Goal: Task Accomplishment & Management: Use online tool/utility

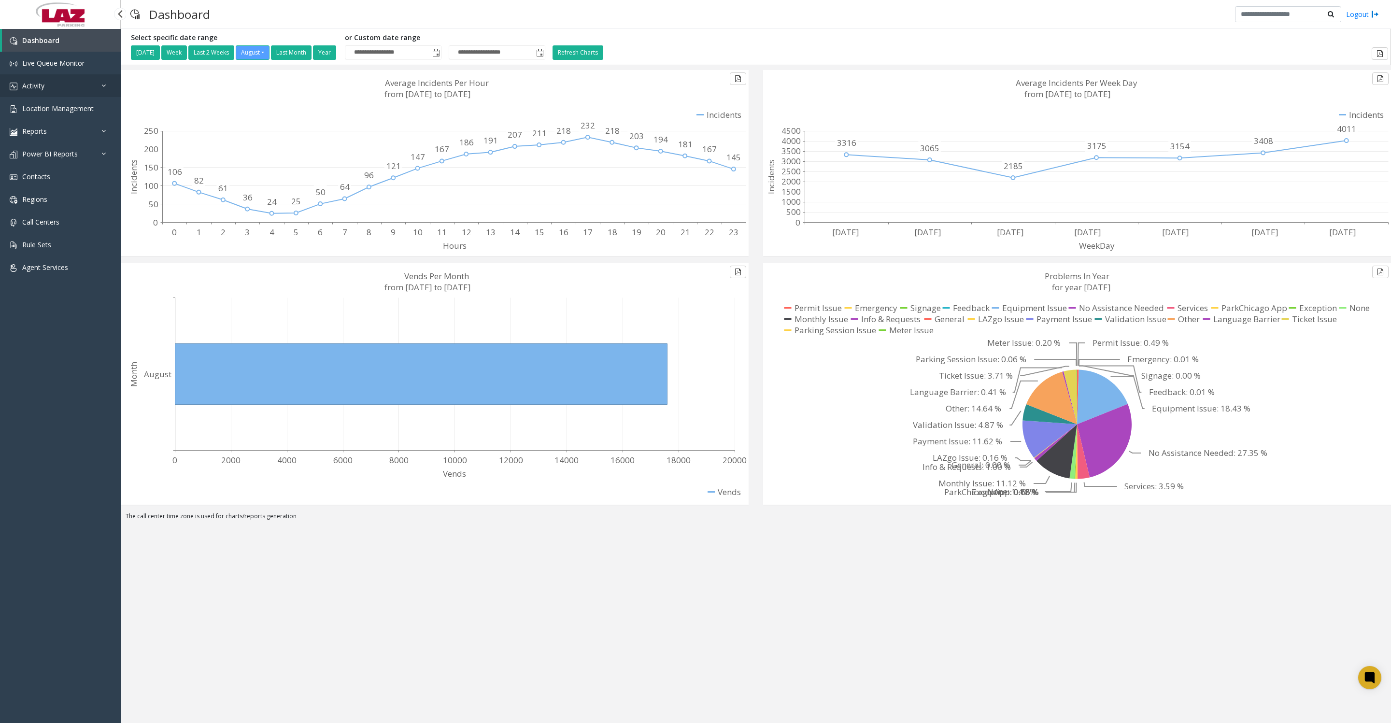
click at [30, 90] on span "Activity" at bounding box center [33, 85] width 22 height 9
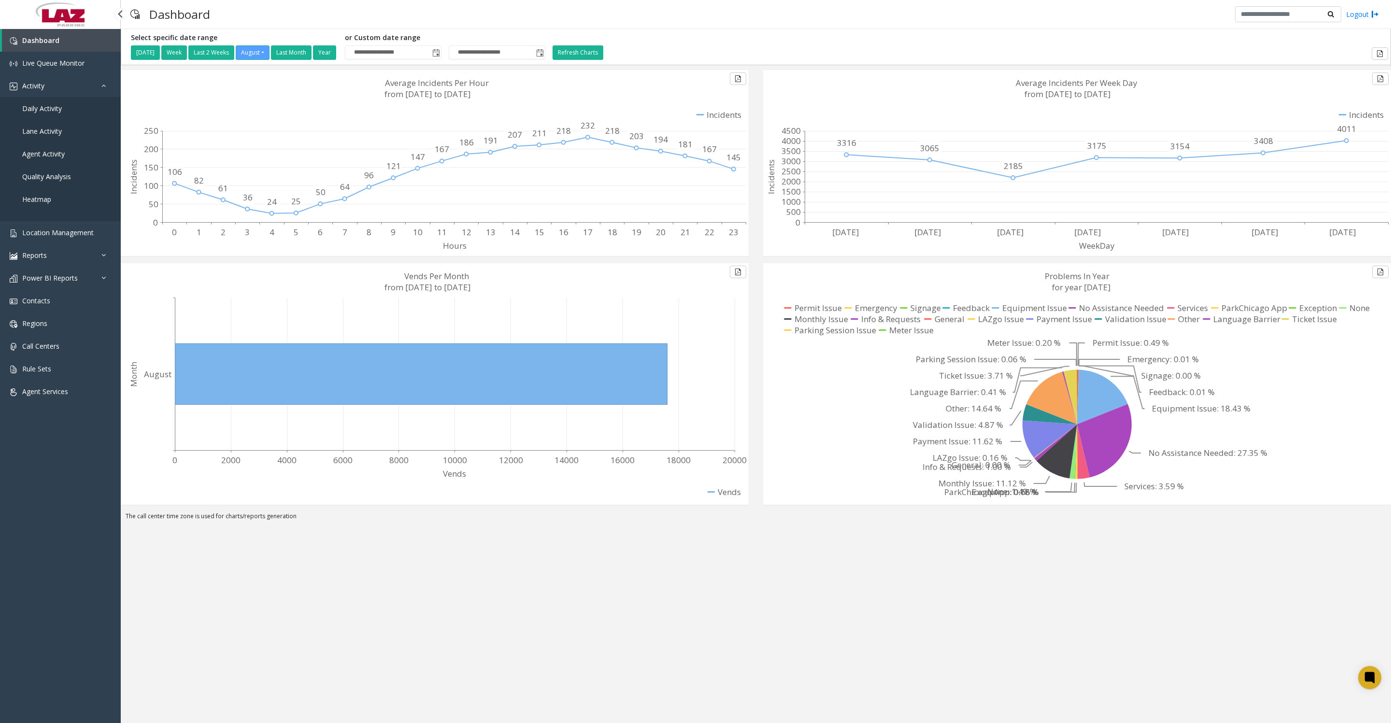
click at [58, 113] on span "Daily Activity" at bounding box center [42, 108] width 40 height 9
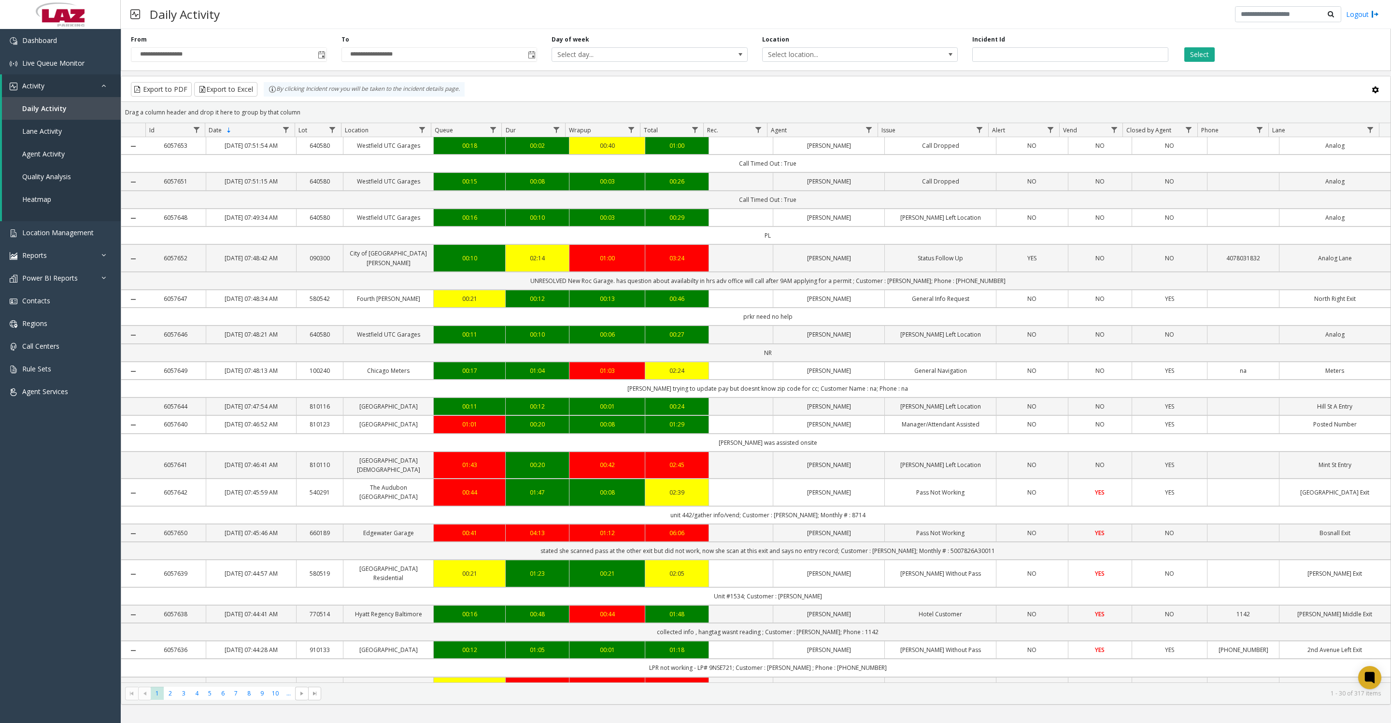
click at [319, 59] on span "Toggle popup" at bounding box center [322, 55] width 8 height 8
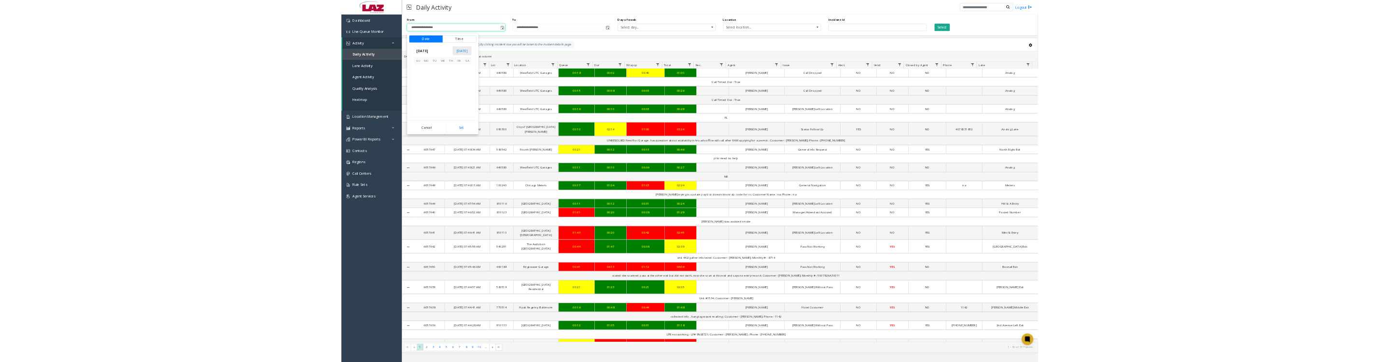
scroll to position [173119, 0]
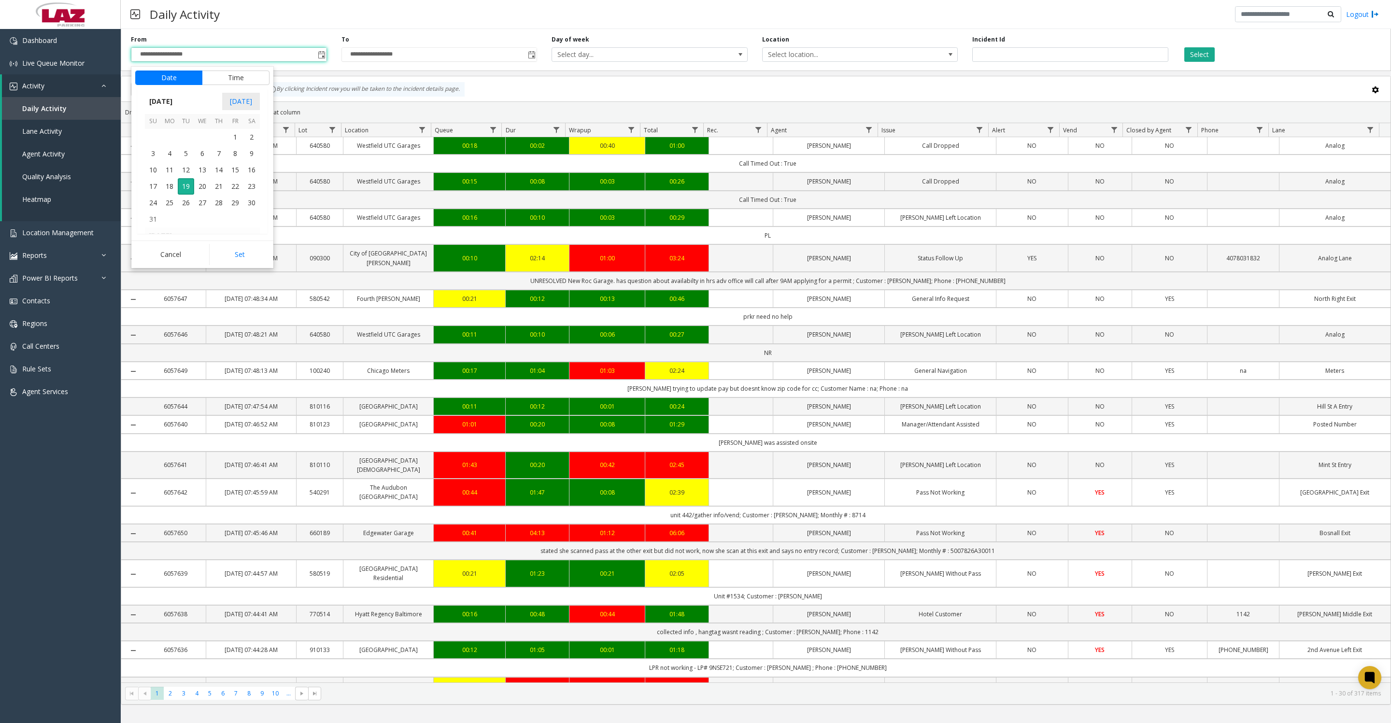
click at [232, 142] on span "1" at bounding box center [235, 137] width 16 height 16
click at [233, 265] on button "Set" at bounding box center [239, 254] width 61 height 21
type input "**********"
click at [1197, 54] on button "Select" at bounding box center [1199, 54] width 30 height 14
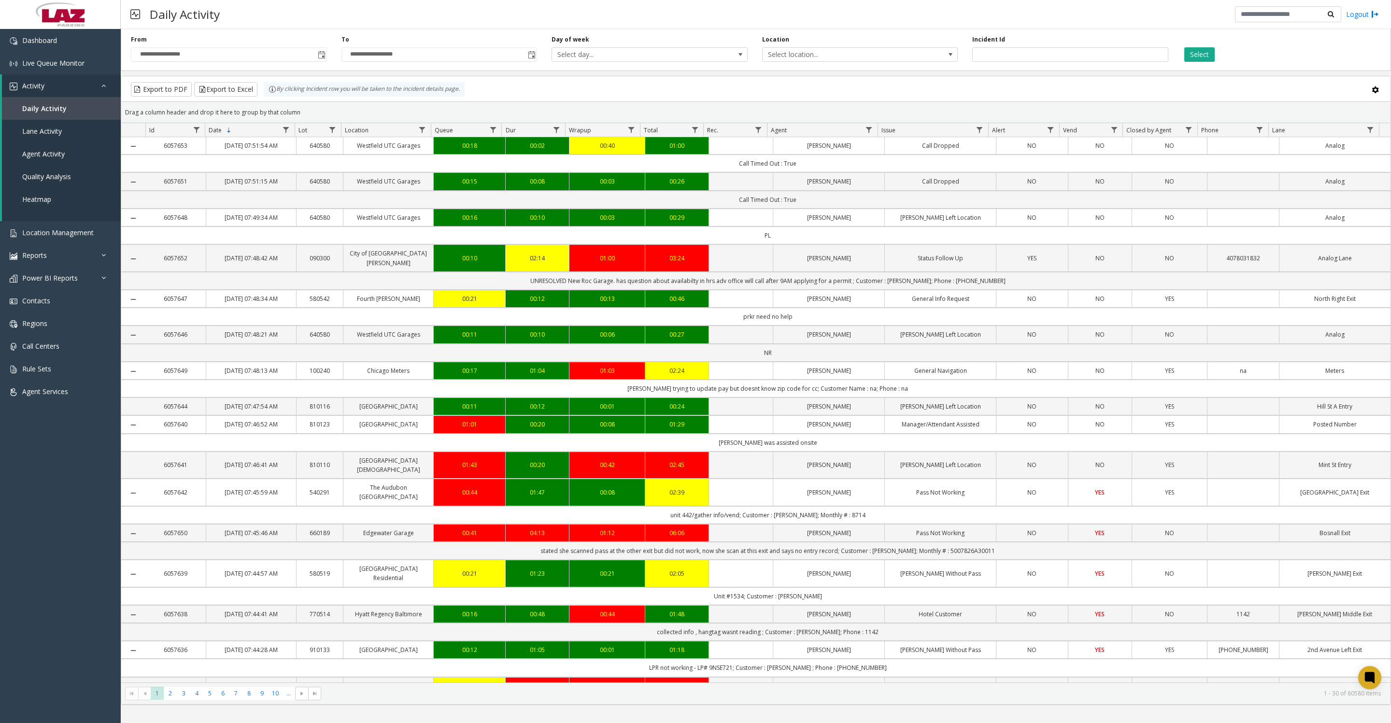
click at [1195, 54] on button "Select" at bounding box center [1199, 54] width 30 height 14
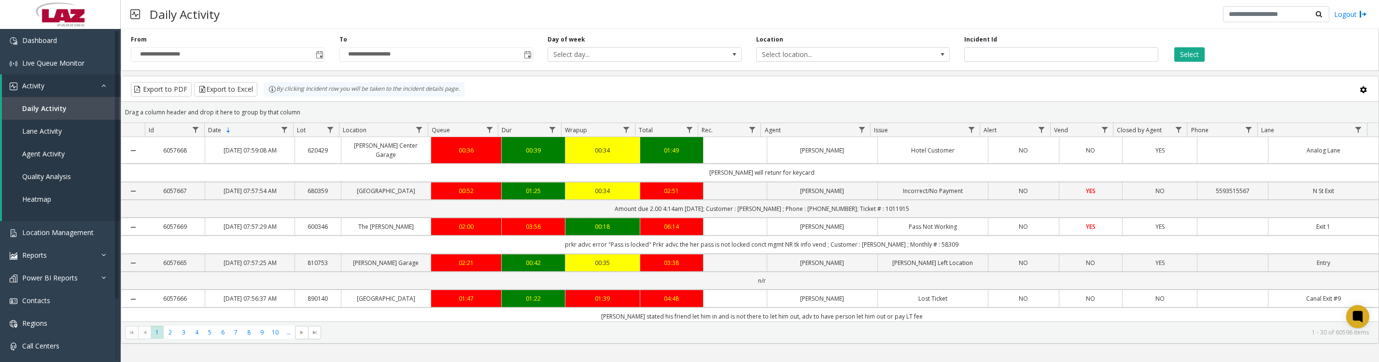
click at [861, 132] on span "Data table" at bounding box center [862, 130] width 8 height 8
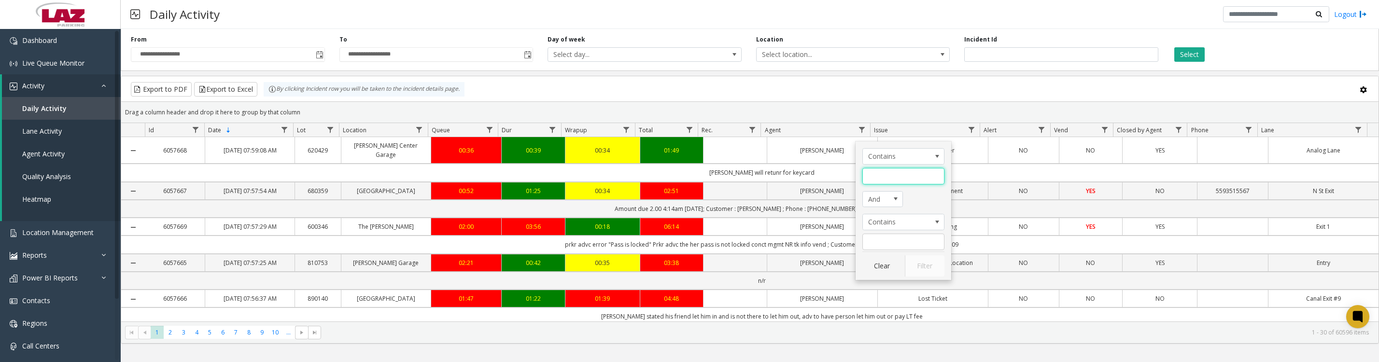
click at [881, 177] on input "Agent Filter" at bounding box center [903, 176] width 82 height 16
type input "******"
click button "Filter" at bounding box center [925, 265] width 40 height 21
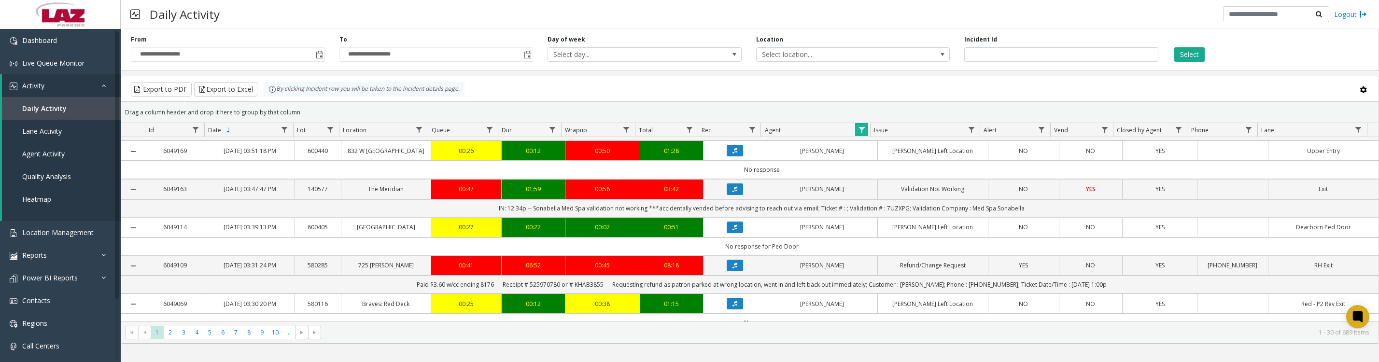
scroll to position [121, 0]
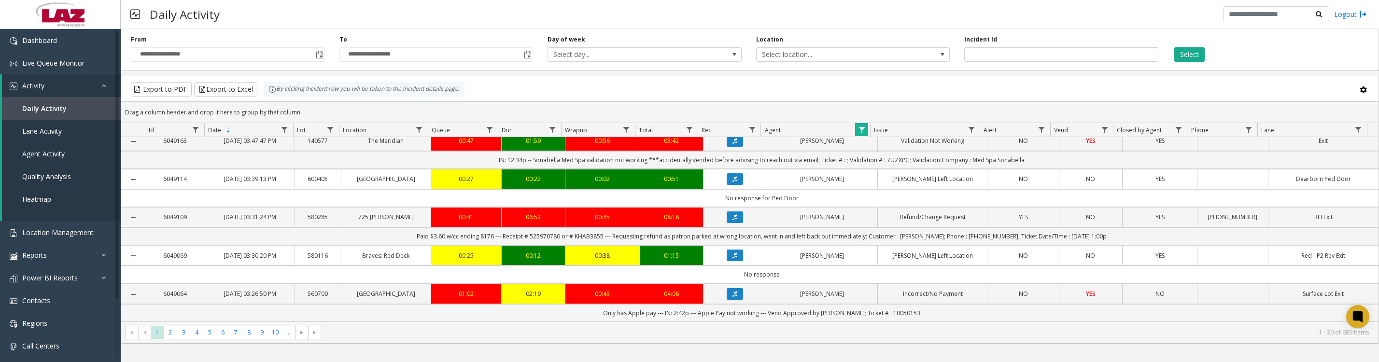
click at [733, 144] on icon "Data table" at bounding box center [735, 141] width 5 height 6
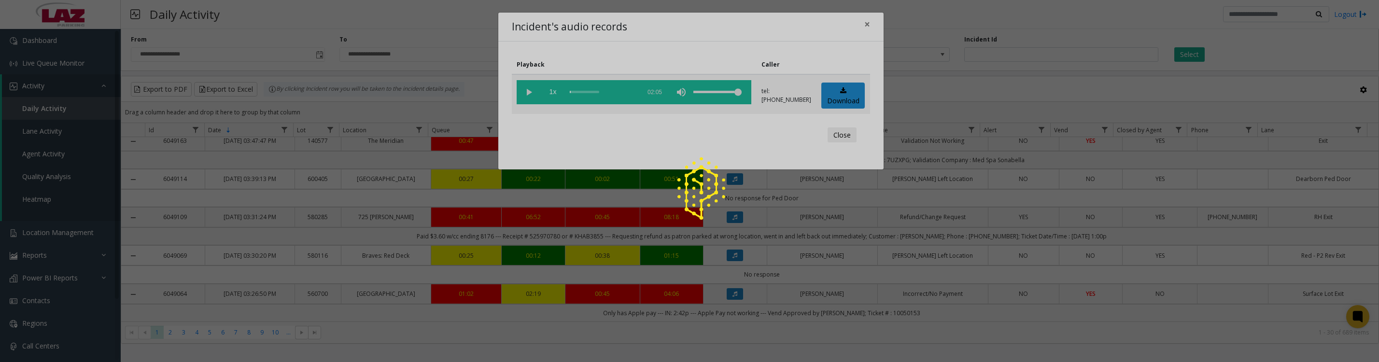
click at [832, 105] on div at bounding box center [689, 181] width 1379 height 362
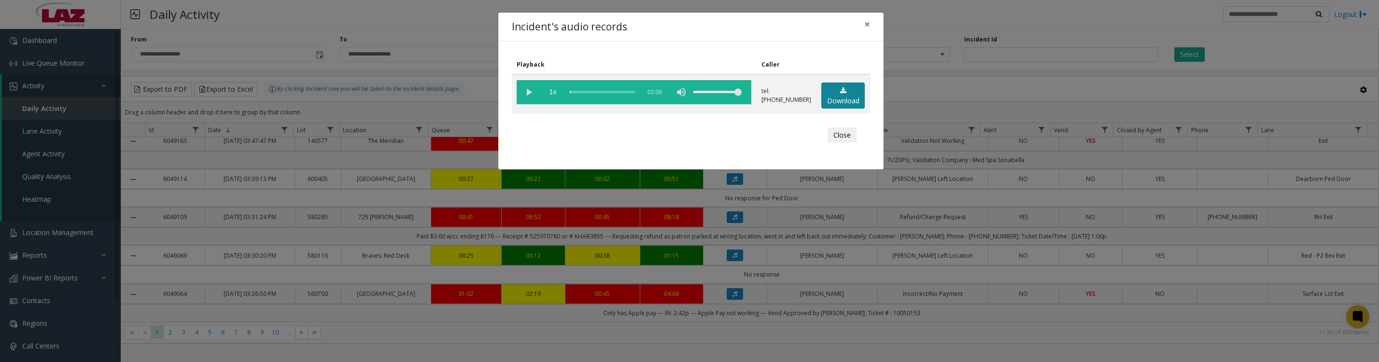
click at [825, 99] on link "Download" at bounding box center [842, 96] width 43 height 27
drag, startPoint x: 519, startPoint y: 93, endPoint x: 516, endPoint y: 111, distance: 17.6
click at [519, 93] on vg-play-pause at bounding box center [529, 92] width 24 height 24
click at [832, 142] on button "Close" at bounding box center [842, 134] width 29 height 15
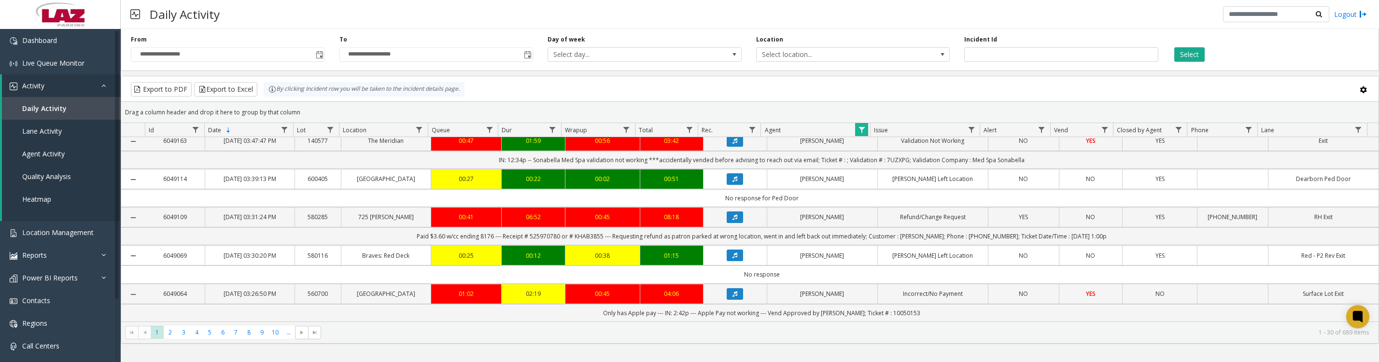
click at [733, 220] on icon "Data table" at bounding box center [735, 217] width 5 height 6
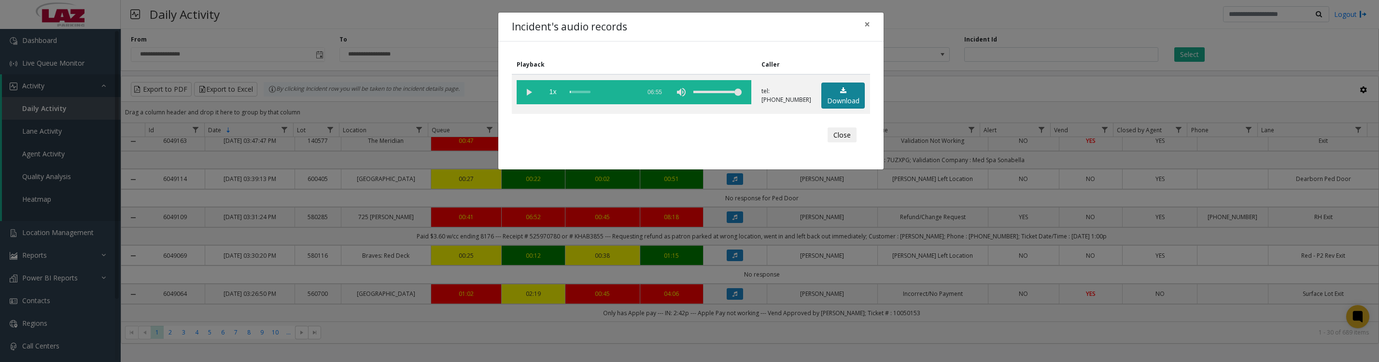
click at [844, 96] on link "Download" at bounding box center [842, 96] width 43 height 27
click at [836, 109] on link "Download" at bounding box center [842, 96] width 43 height 27
click at [529, 95] on vg-play-pause at bounding box center [529, 92] width 24 height 24
click at [842, 143] on button "Close" at bounding box center [842, 134] width 29 height 15
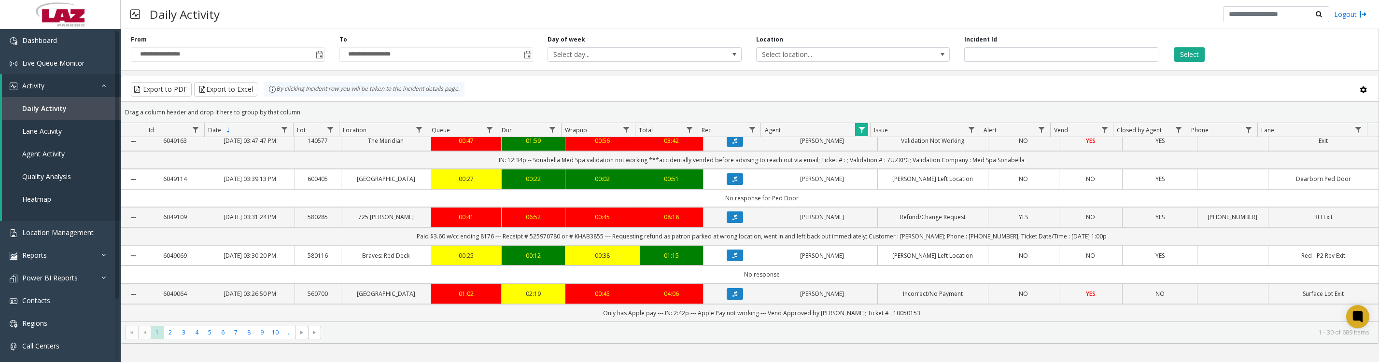
click at [861, 134] on span "Data table" at bounding box center [862, 130] width 8 height 8
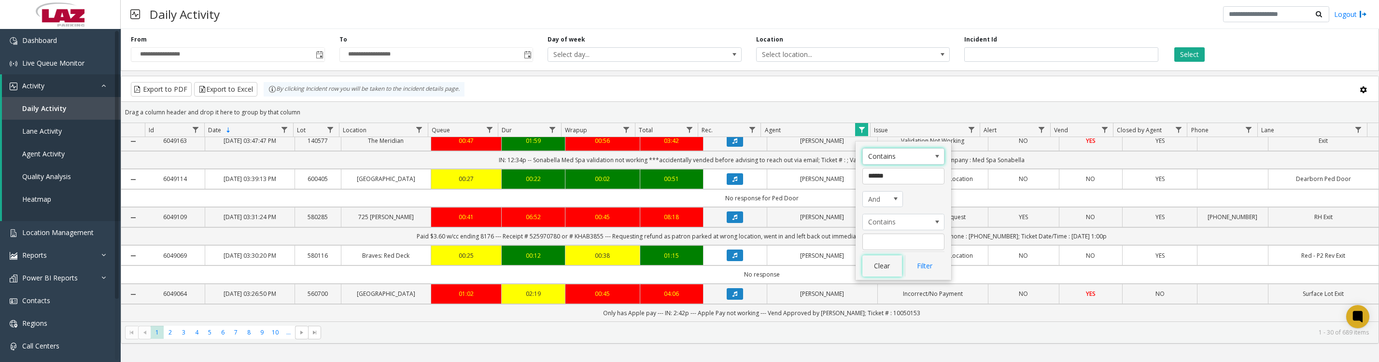
click at [889, 265] on button "Clear" at bounding box center [882, 265] width 40 height 21
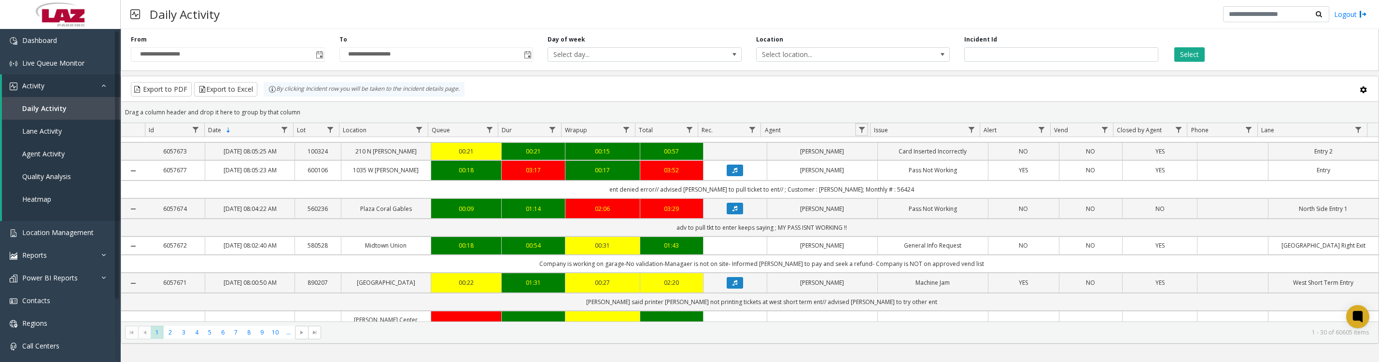
click at [858, 134] on span "Data table" at bounding box center [862, 130] width 8 height 8
click at [891, 171] on input "Agent Filter" at bounding box center [903, 176] width 82 height 16
type input "****"
click button "Filter" at bounding box center [925, 265] width 40 height 21
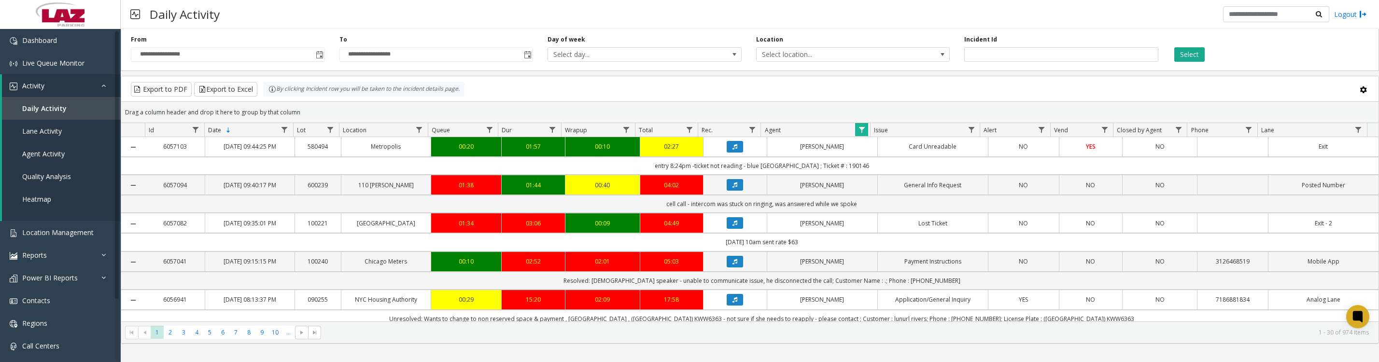
click at [734, 153] on button "Data table" at bounding box center [735, 147] width 16 height 12
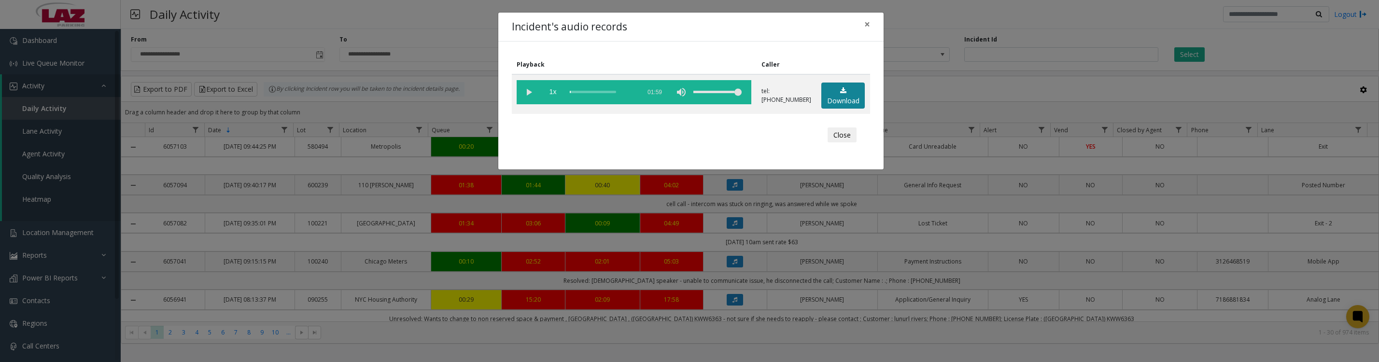
click at [831, 109] on link "Download" at bounding box center [842, 96] width 43 height 27
click at [527, 93] on vg-play-pause at bounding box center [529, 92] width 24 height 24
click at [529, 96] on vg-play-pause at bounding box center [529, 92] width 24 height 24
click at [530, 95] on vg-play-pause at bounding box center [529, 92] width 24 height 24
click at [527, 96] on vg-play-pause at bounding box center [529, 92] width 24 height 24
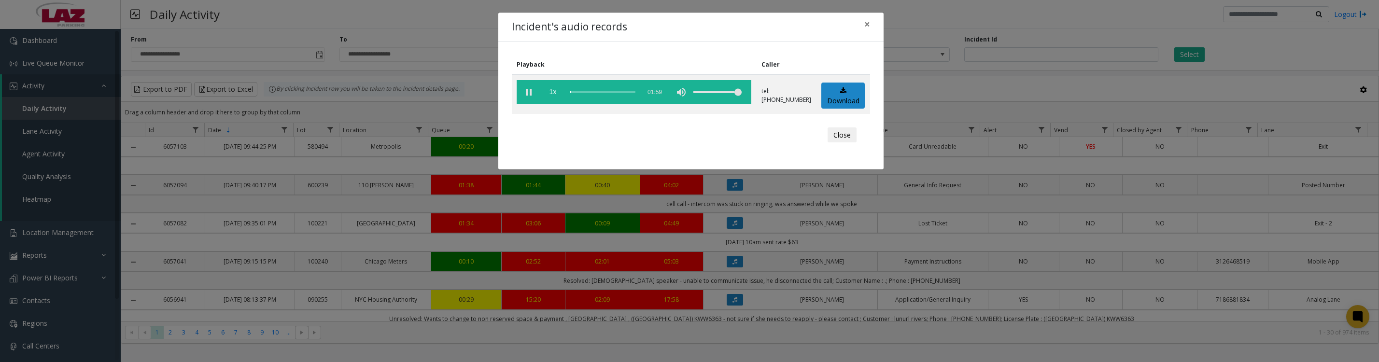
click at [552, 93] on span "1x" at bounding box center [553, 92] width 24 height 24
click at [844, 136] on button "Close" at bounding box center [842, 134] width 29 height 15
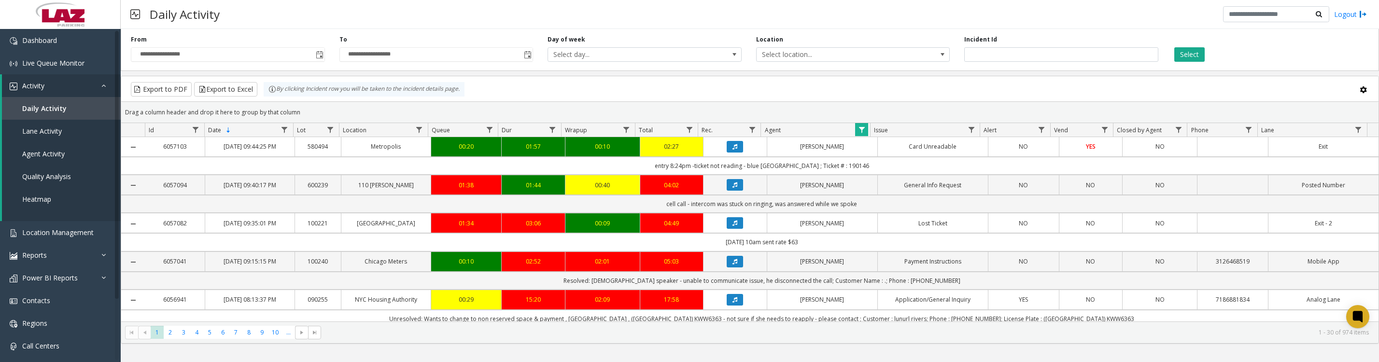
click at [858, 132] on span "Data table" at bounding box center [862, 130] width 8 height 8
click at [890, 276] on app-root "**********" at bounding box center [689, 181] width 1379 height 362
click at [863, 132] on span "Data table" at bounding box center [862, 130] width 8 height 8
click at [882, 266] on button "Clear" at bounding box center [882, 265] width 40 height 21
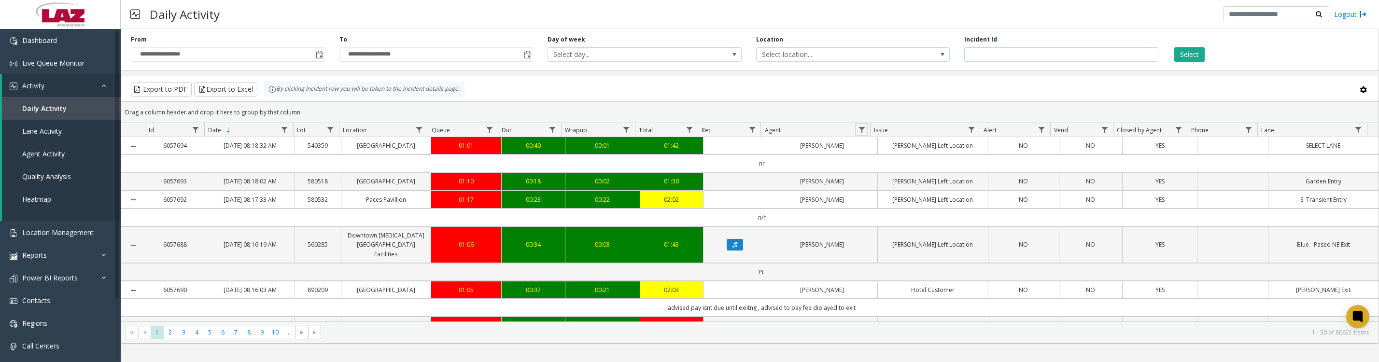
click at [861, 132] on span "Data table" at bounding box center [862, 130] width 8 height 8
click at [895, 177] on input "Agent Filter" at bounding box center [903, 176] width 82 height 16
type input "****"
click button "Filter" at bounding box center [925, 265] width 40 height 21
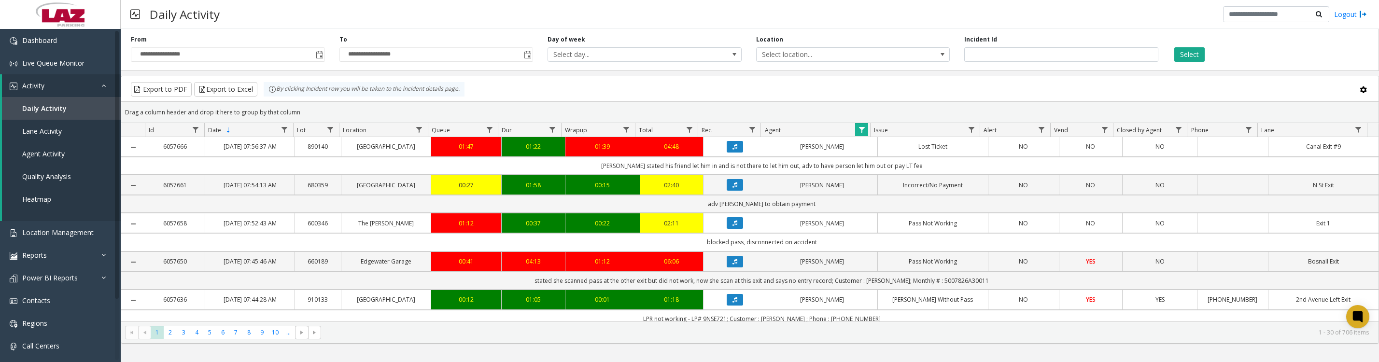
click at [733, 150] on icon "Data table" at bounding box center [735, 147] width 5 height 6
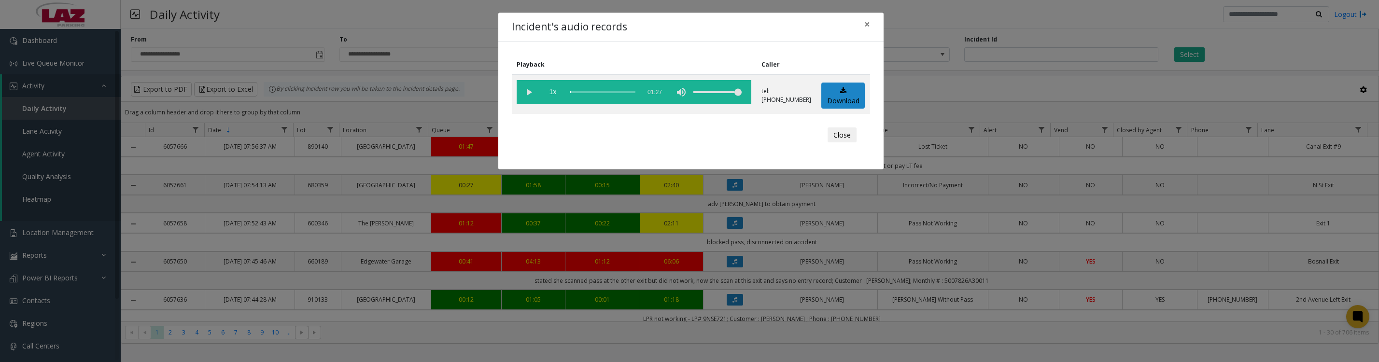
click at [524, 100] on vg-play-pause at bounding box center [529, 92] width 24 height 24
click at [833, 140] on button "Close" at bounding box center [842, 134] width 29 height 15
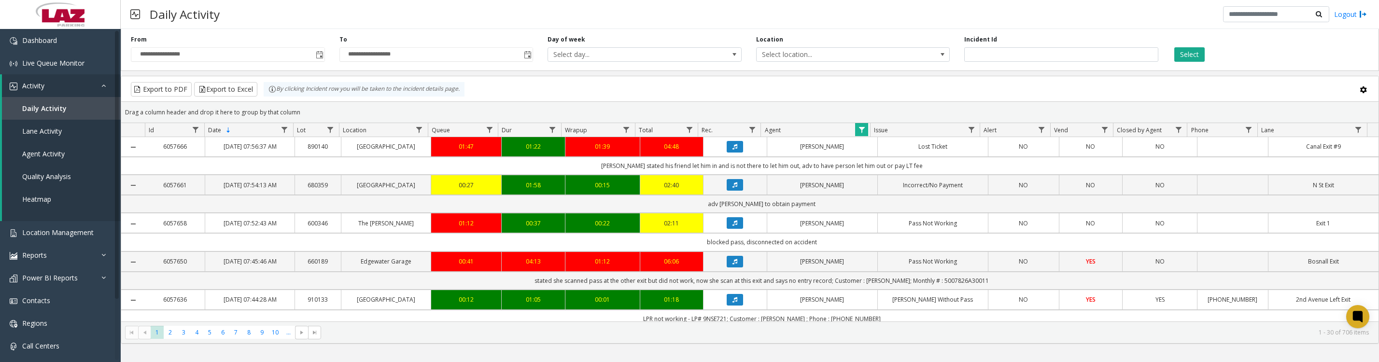
click at [733, 150] on icon "Data table" at bounding box center [735, 147] width 5 height 6
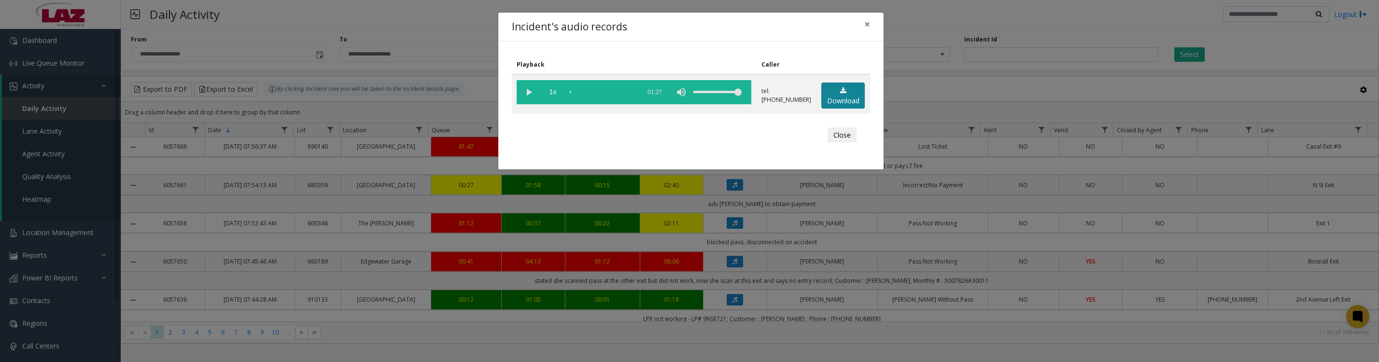
click at [845, 99] on link "Download" at bounding box center [842, 96] width 43 height 27
click at [851, 143] on button "Close" at bounding box center [842, 134] width 29 height 15
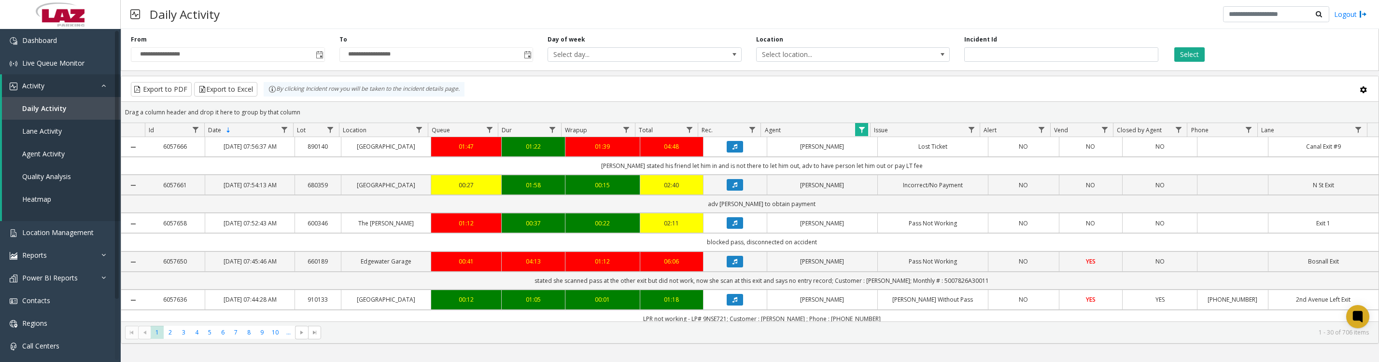
click at [733, 188] on icon "Data table" at bounding box center [735, 185] width 5 height 6
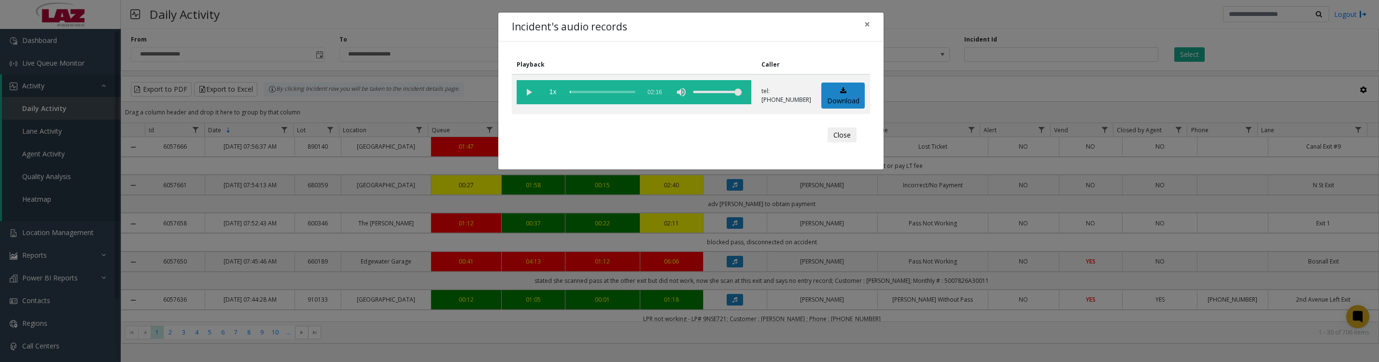
click at [519, 90] on vg-play-pause at bounding box center [529, 92] width 24 height 24
click at [829, 106] on link "Download" at bounding box center [842, 96] width 43 height 27
click at [527, 100] on vg-play-pause at bounding box center [529, 92] width 24 height 24
click at [830, 143] on button "Close" at bounding box center [842, 134] width 29 height 15
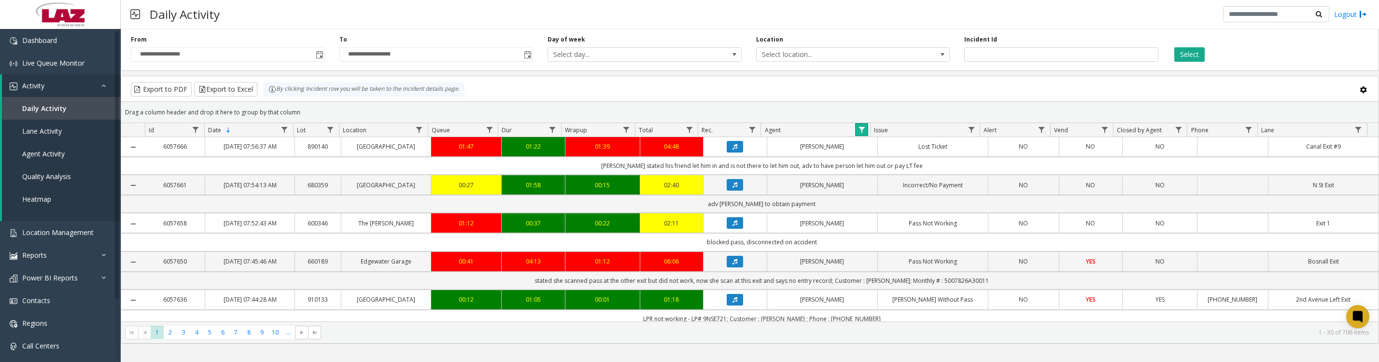
click at [855, 133] on link "Data table" at bounding box center [861, 129] width 13 height 13
click at [884, 268] on button "Clear" at bounding box center [882, 265] width 40 height 21
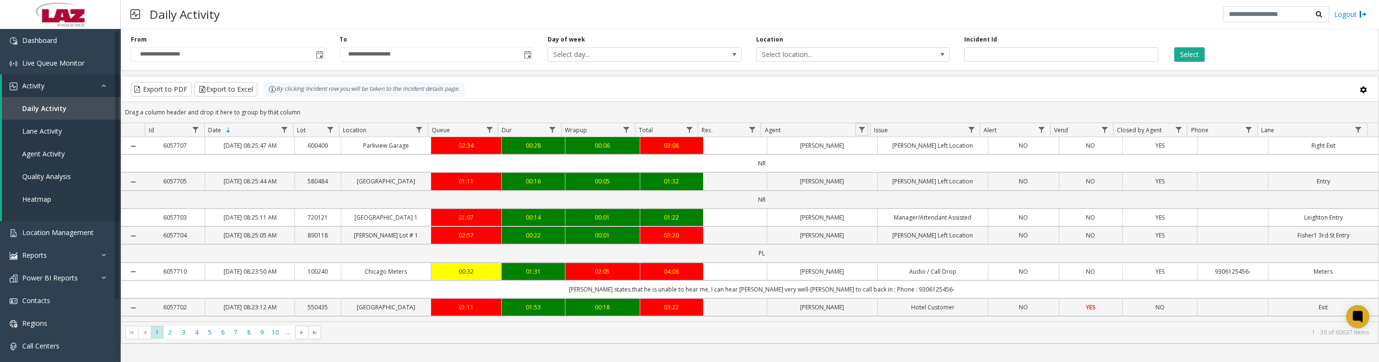
click at [865, 134] on span "Data table" at bounding box center [862, 130] width 8 height 8
click at [900, 179] on input "Agent Filter" at bounding box center [903, 176] width 82 height 16
type input "*"
type input "***"
click button "Filter" at bounding box center [925, 265] width 40 height 21
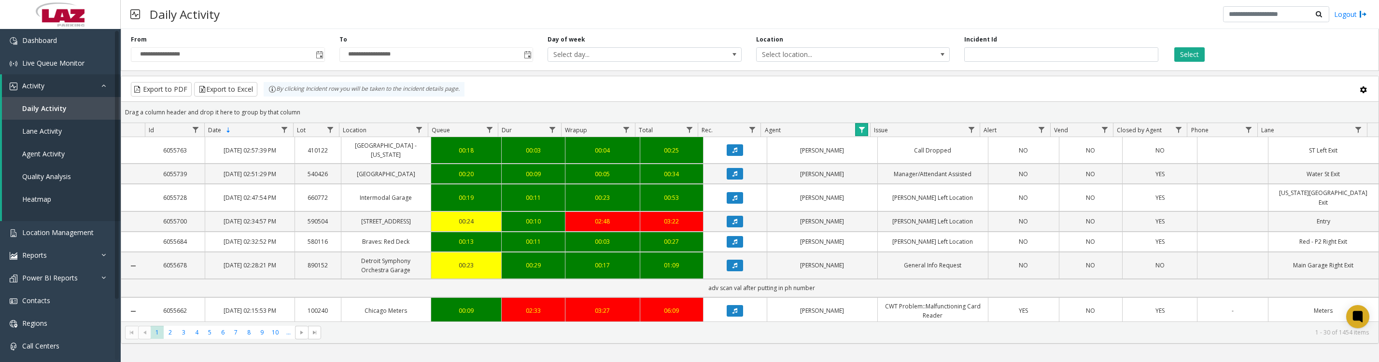
scroll to position [121, 0]
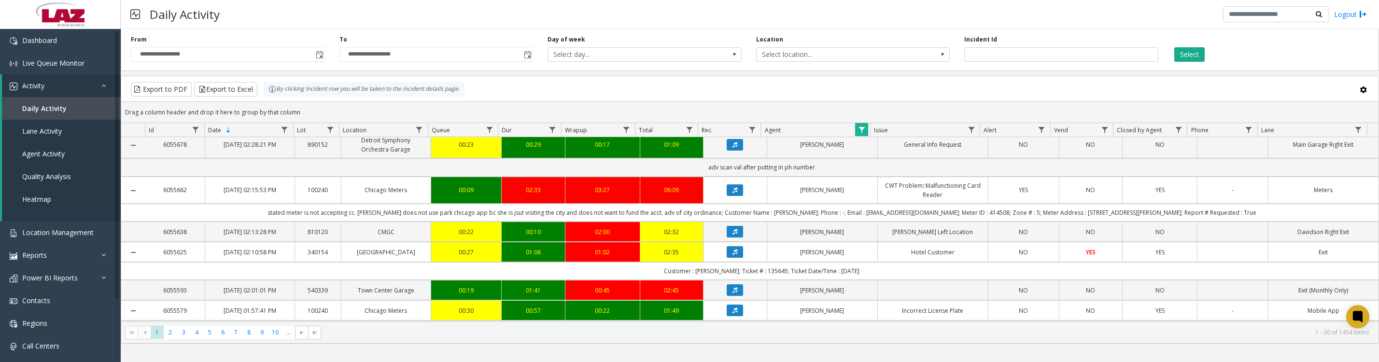
click at [733, 148] on icon "Data table" at bounding box center [735, 145] width 5 height 6
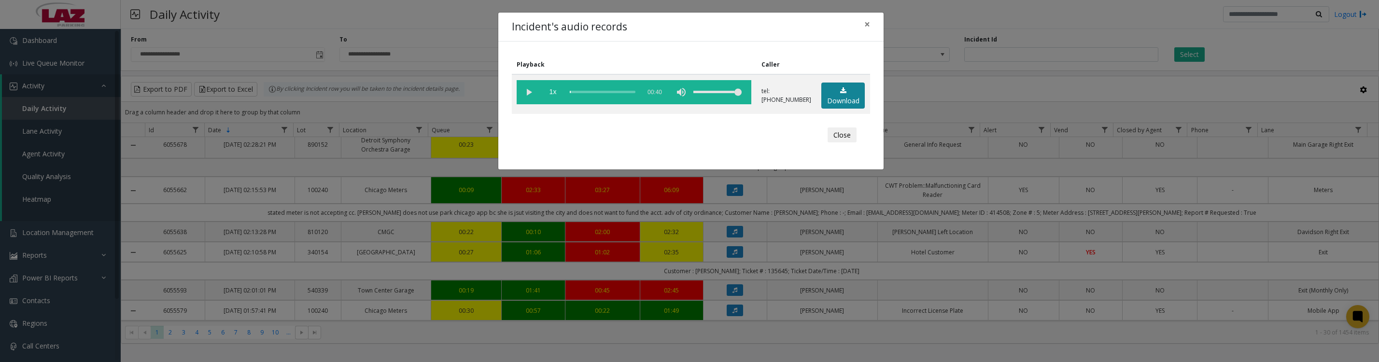
click at [841, 94] on icon at bounding box center [843, 90] width 6 height 7
click at [523, 100] on vg-play-pause at bounding box center [529, 92] width 24 height 24
click at [830, 143] on button "Close" at bounding box center [842, 134] width 29 height 15
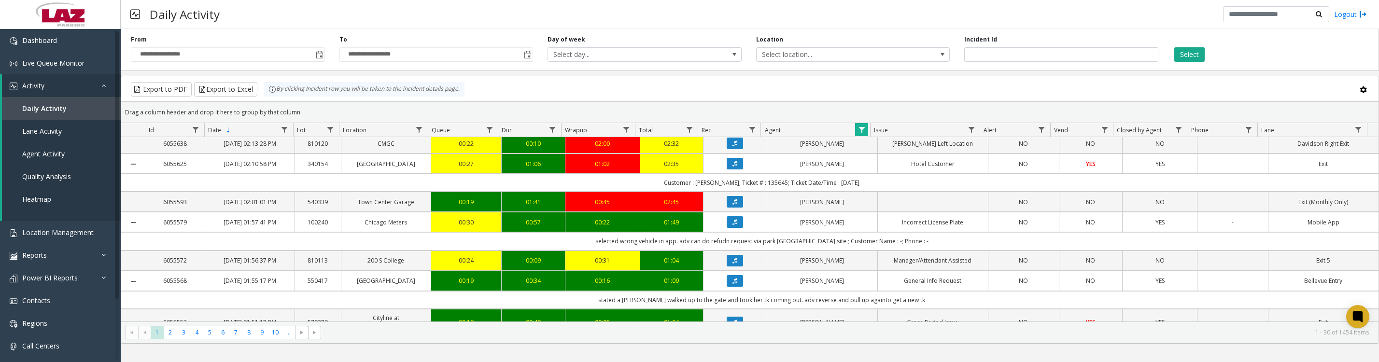
scroll to position [241, 0]
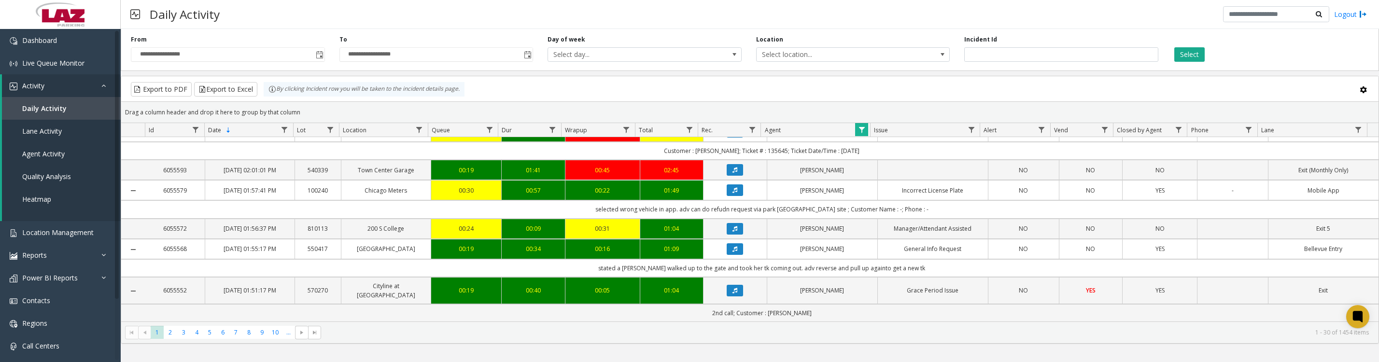
click at [733, 135] on icon "Data table" at bounding box center [735, 132] width 5 height 6
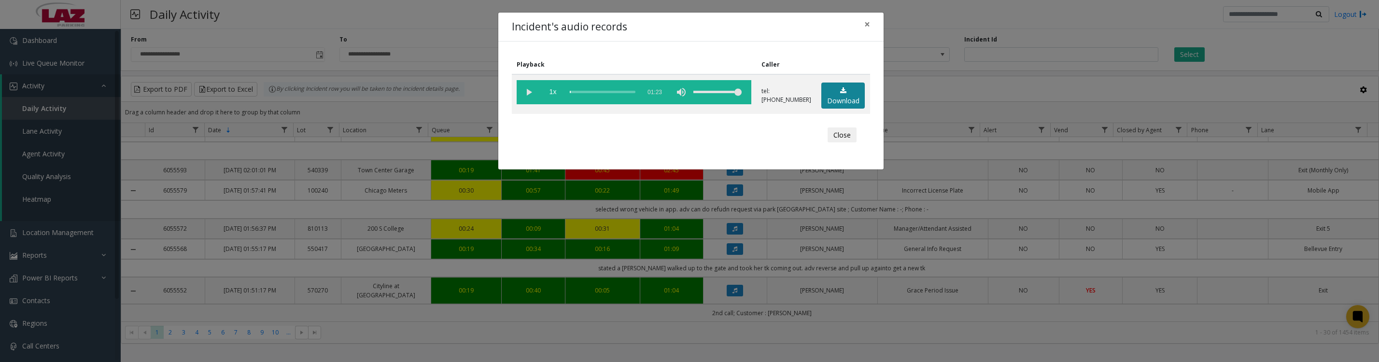
click at [852, 99] on link "Download" at bounding box center [842, 96] width 43 height 27
click at [522, 96] on vg-play-pause at bounding box center [529, 92] width 24 height 24
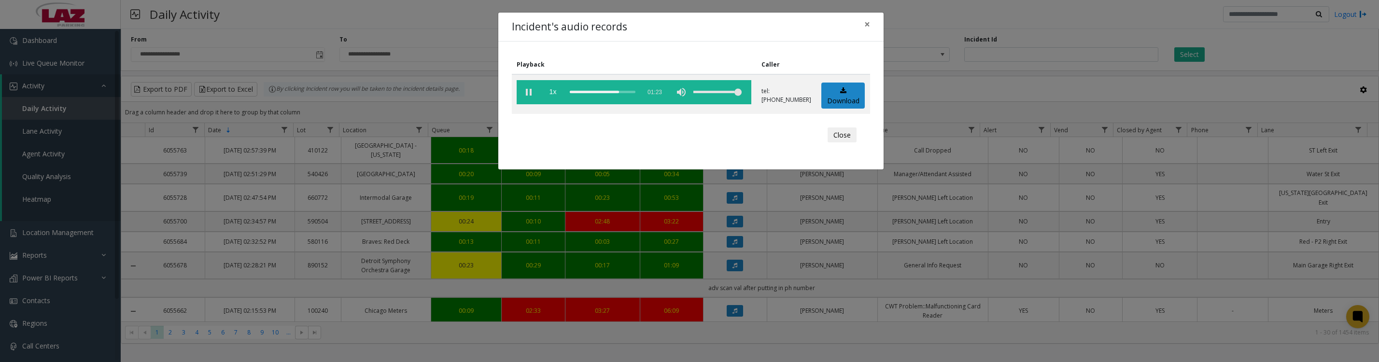
scroll to position [241, 0]
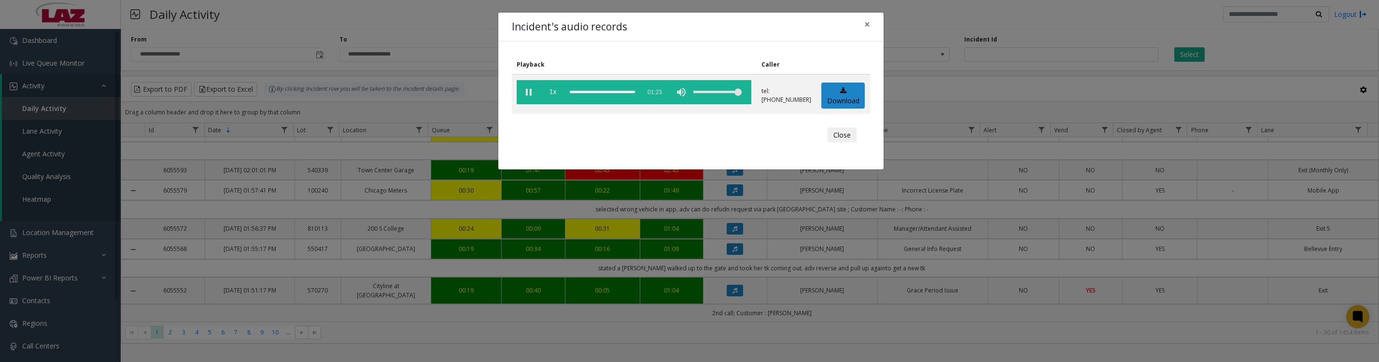
click at [838, 143] on button "Close" at bounding box center [842, 134] width 29 height 15
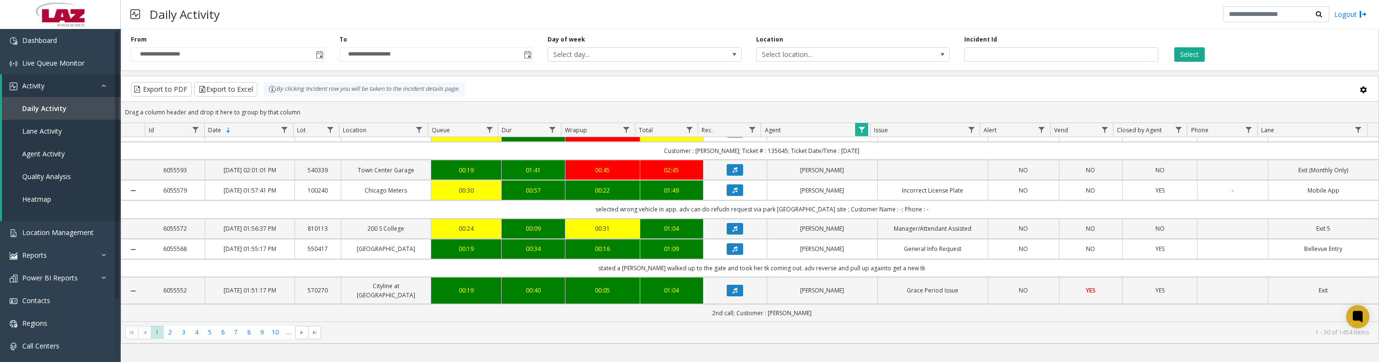
click at [861, 134] on span "Data table" at bounding box center [862, 130] width 8 height 8
click at [874, 270] on button "Clear" at bounding box center [882, 265] width 40 height 21
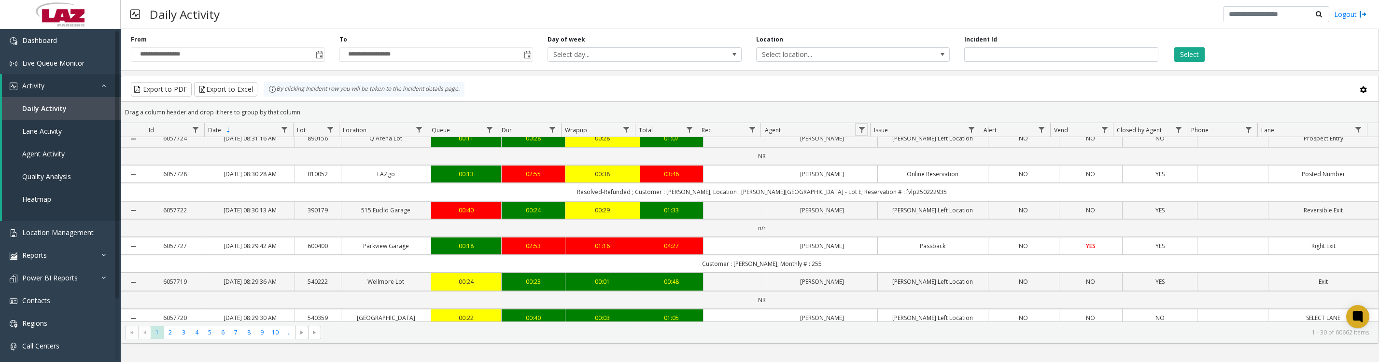
click at [859, 133] on span "Data table" at bounding box center [862, 130] width 8 height 8
click at [884, 180] on input "Agent Filter" at bounding box center [903, 176] width 82 height 16
type input "***"
click button "Filter" at bounding box center [925, 265] width 40 height 21
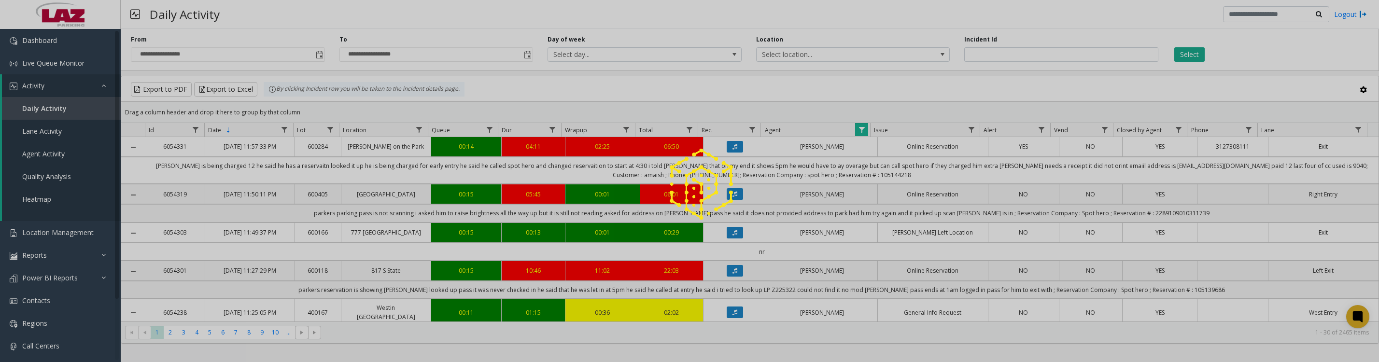
click at [1330, 63] on div at bounding box center [689, 181] width 1379 height 362
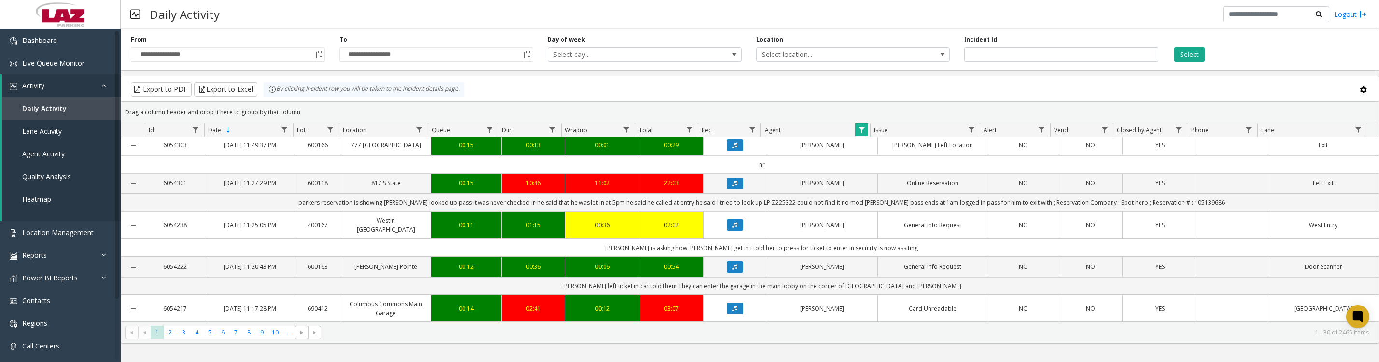
scroll to position [121, 0]
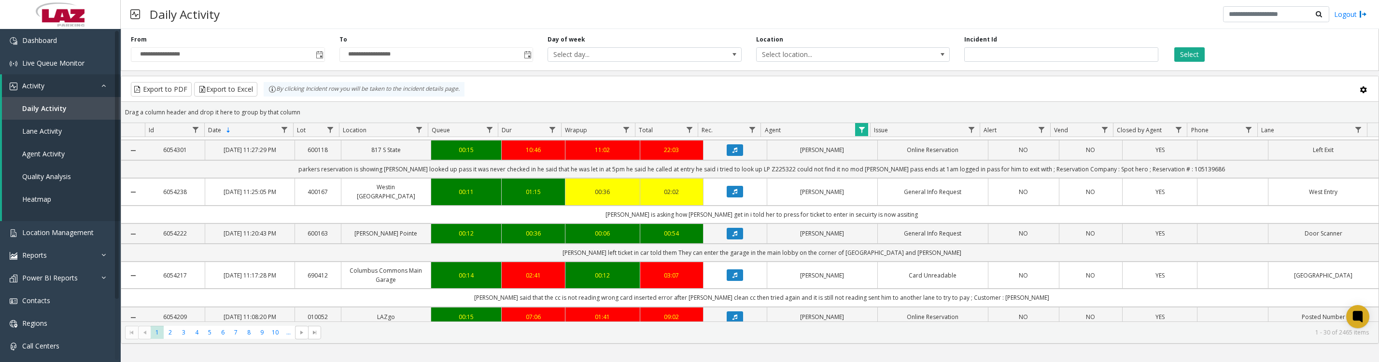
click at [733, 195] on icon "Data table" at bounding box center [735, 192] width 5 height 6
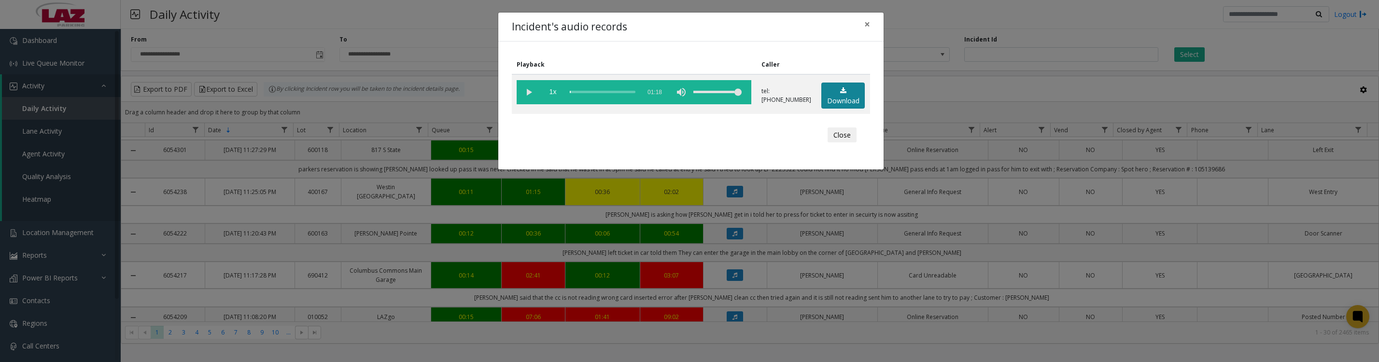
click at [847, 103] on link "Download" at bounding box center [842, 96] width 43 height 27
click at [523, 96] on vg-play-pause at bounding box center [529, 92] width 24 height 24
click at [845, 143] on button "Close" at bounding box center [842, 134] width 29 height 15
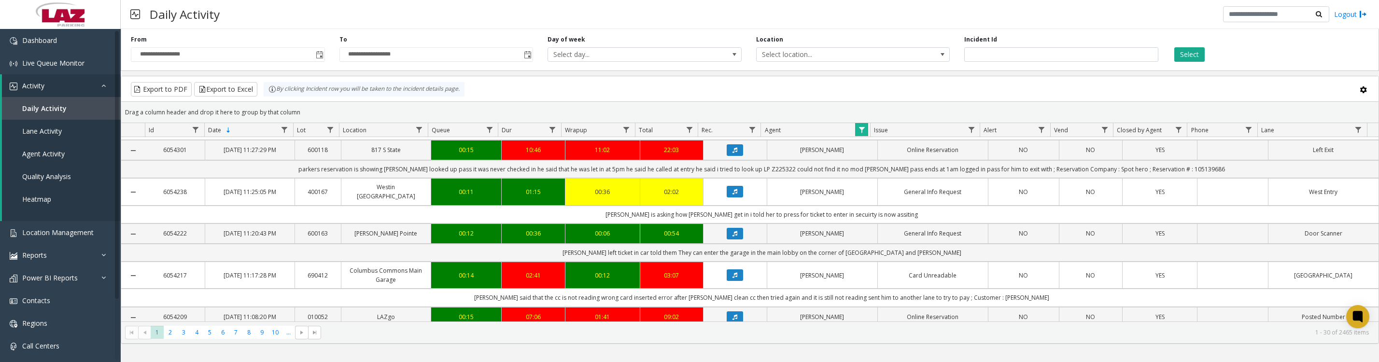
click at [733, 237] on icon "Data table" at bounding box center [735, 234] width 5 height 6
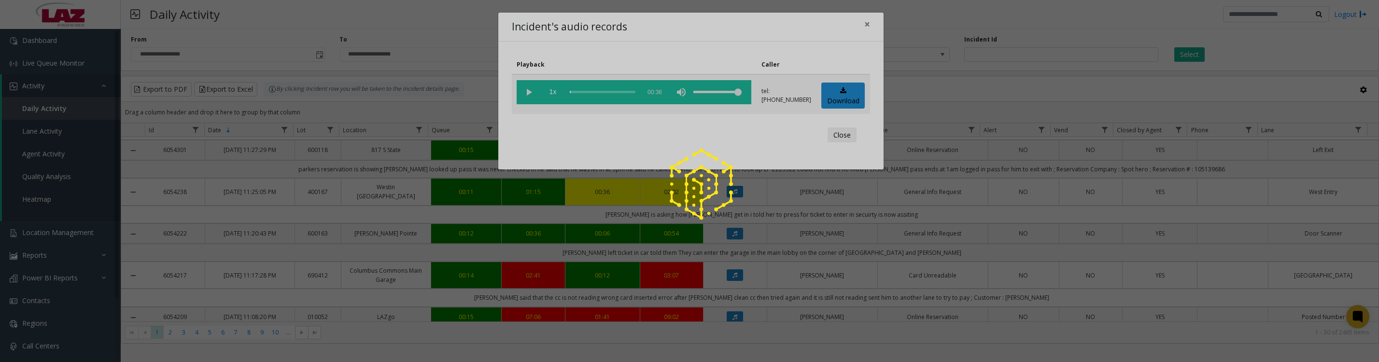
click at [829, 106] on div at bounding box center [689, 181] width 1379 height 362
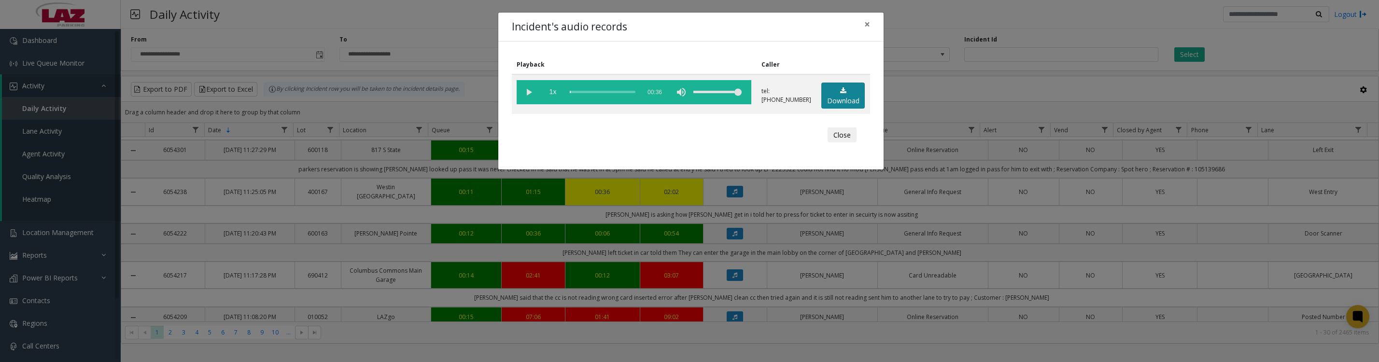
click at [842, 103] on link "Download" at bounding box center [842, 96] width 43 height 27
click at [848, 143] on button "Close" at bounding box center [842, 134] width 29 height 15
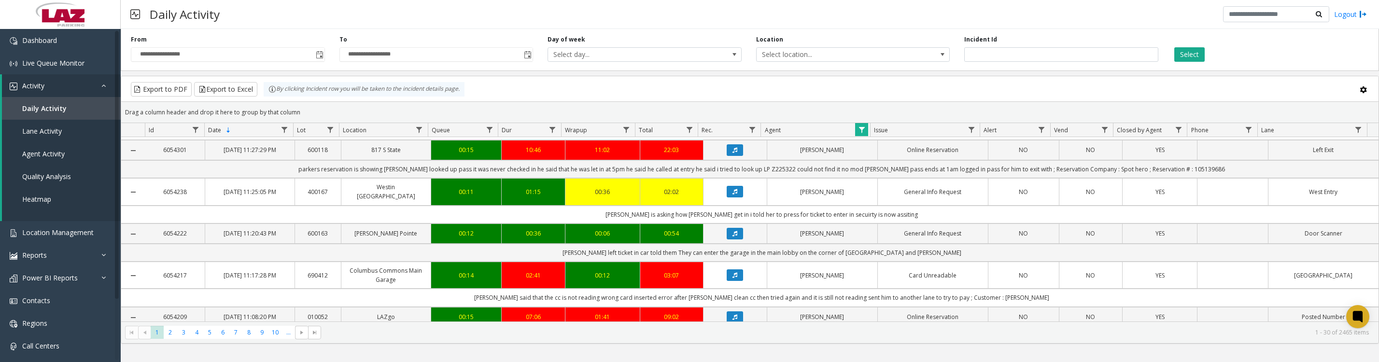
click at [864, 132] on span "Data table" at bounding box center [862, 130] width 8 height 8
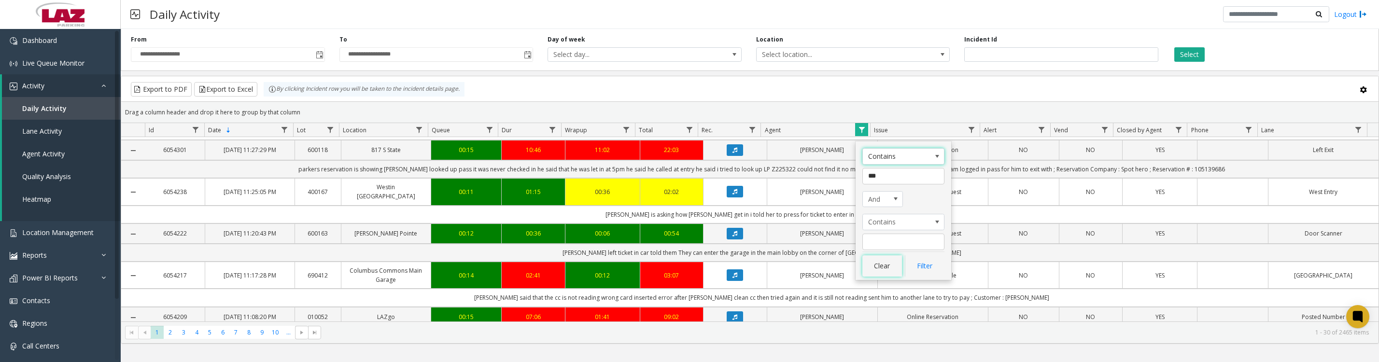
click at [891, 275] on button "Clear" at bounding box center [882, 265] width 40 height 21
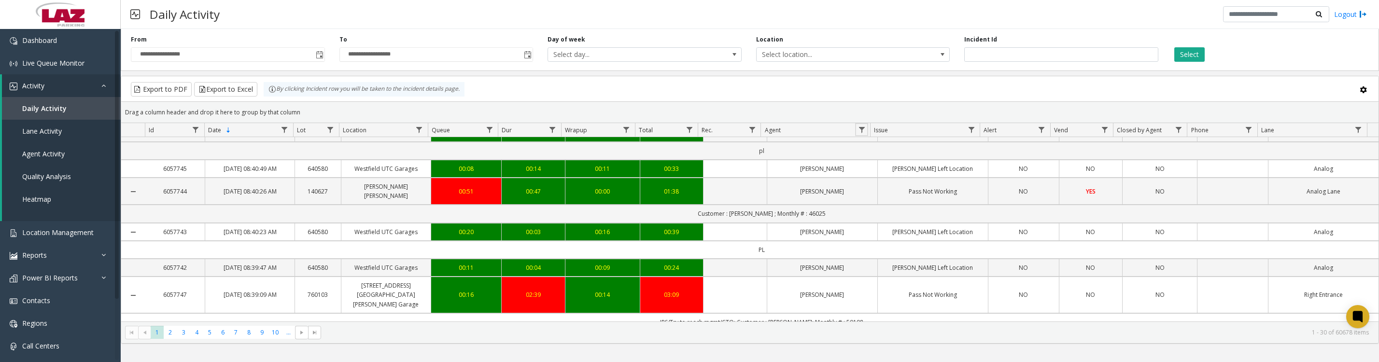
click at [862, 128] on link "Data table" at bounding box center [861, 129] width 13 height 13
click at [898, 166] on kendo-grid-filter-menu-input-wrapper "Contains" at bounding box center [903, 166] width 82 height 36
click at [898, 180] on input "Agent Filter" at bounding box center [903, 176] width 82 height 16
type input "******"
click button "Filter" at bounding box center [925, 265] width 40 height 21
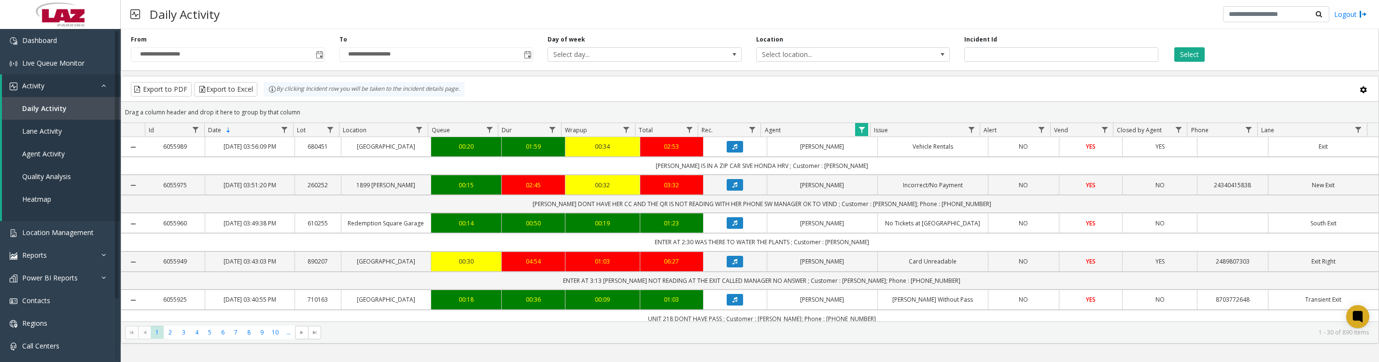
click at [733, 150] on icon "Data table" at bounding box center [735, 147] width 5 height 6
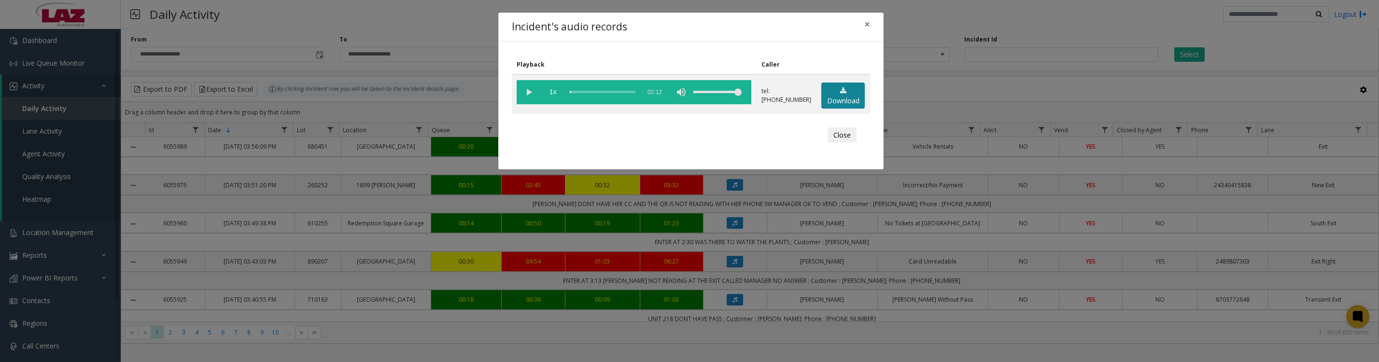
click at [851, 99] on link "Download" at bounding box center [842, 96] width 43 height 27
click at [532, 98] on vg-play-pause at bounding box center [529, 92] width 24 height 24
click at [836, 143] on button "Close" at bounding box center [842, 134] width 29 height 15
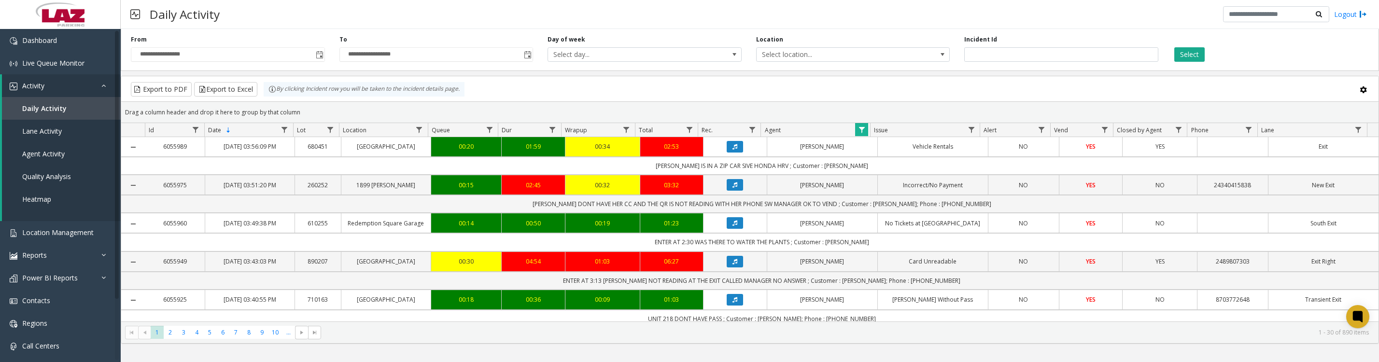
click at [864, 134] on span "Data table" at bounding box center [862, 130] width 8 height 8
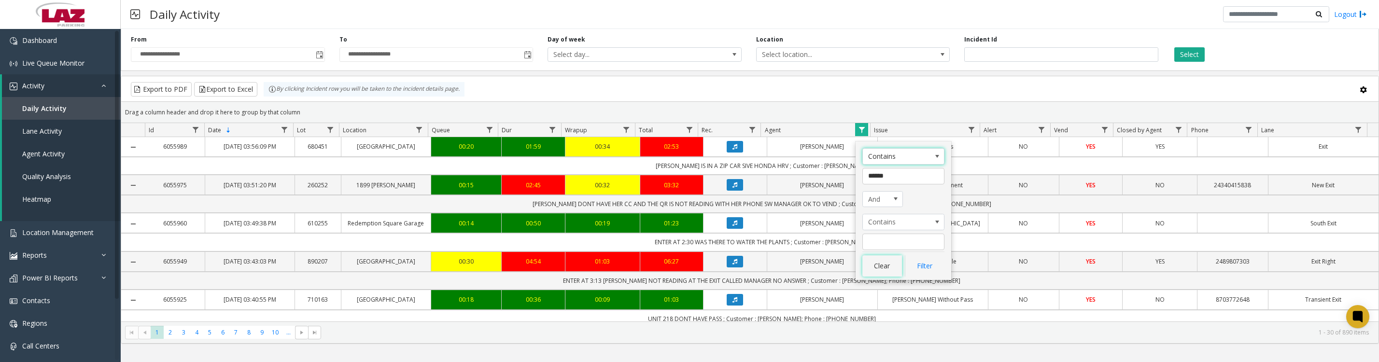
click at [888, 273] on button "Clear" at bounding box center [882, 265] width 40 height 21
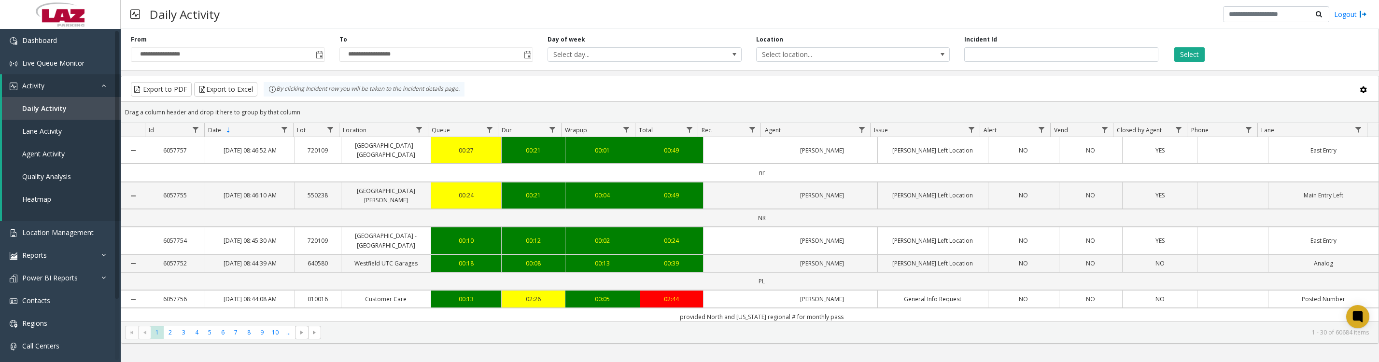
click at [861, 123] on kendo-grid-group-panel "Drag a column header and drop it here to group by that column" at bounding box center [749, 112] width 1257 height 21
click at [865, 132] on span "Data table" at bounding box center [862, 130] width 8 height 8
click at [880, 179] on input "Agent Filter" at bounding box center [903, 176] width 82 height 16
type input "****"
click button "Filter" at bounding box center [925, 265] width 40 height 21
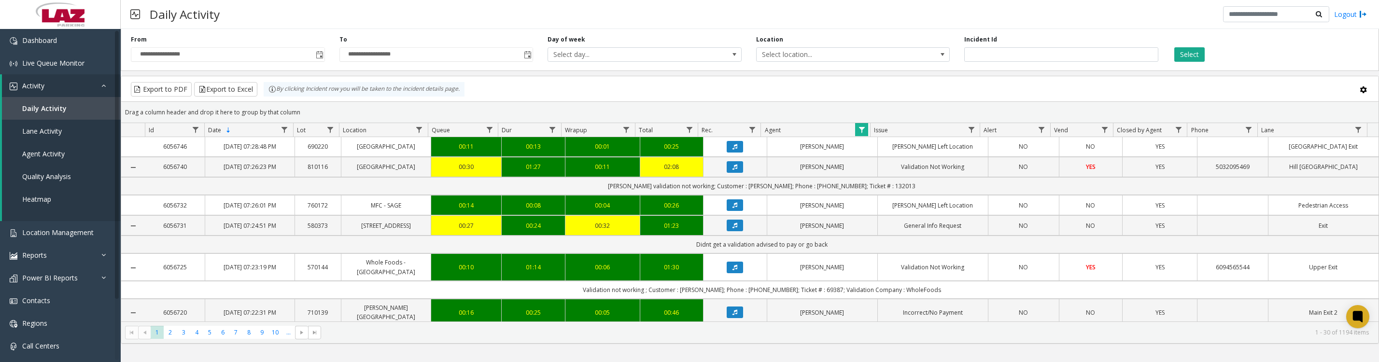
click at [733, 228] on icon "Data table" at bounding box center [735, 226] width 5 height 6
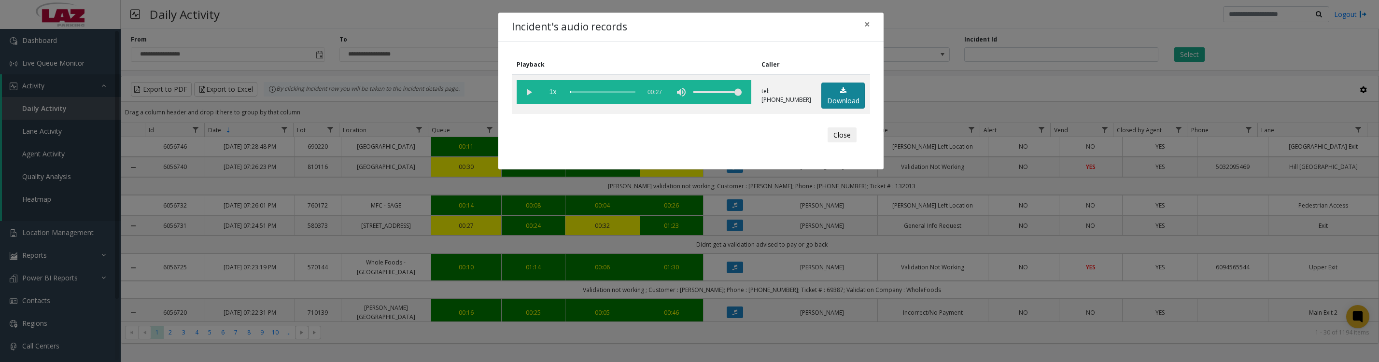
click at [843, 106] on link "Download" at bounding box center [842, 96] width 43 height 27
click at [526, 90] on vg-play-pause at bounding box center [529, 92] width 24 height 24
